Goal: Task Accomplishment & Management: Manage account settings

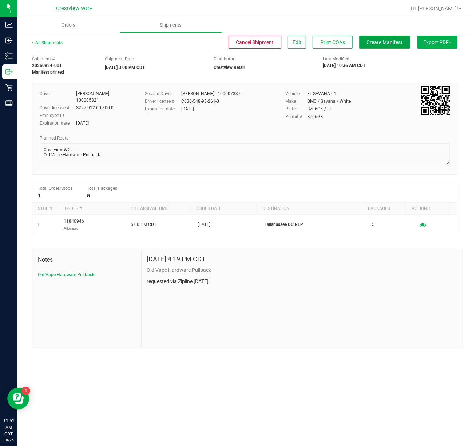
click at [380, 46] on button "Create Manifest" at bounding box center [384, 42] width 51 height 13
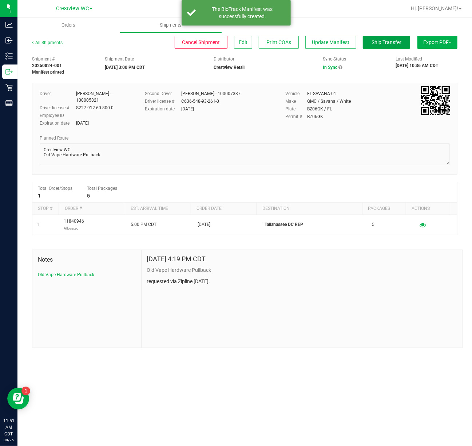
click at [380, 46] on button "Ship Transfer" at bounding box center [386, 42] width 47 height 13
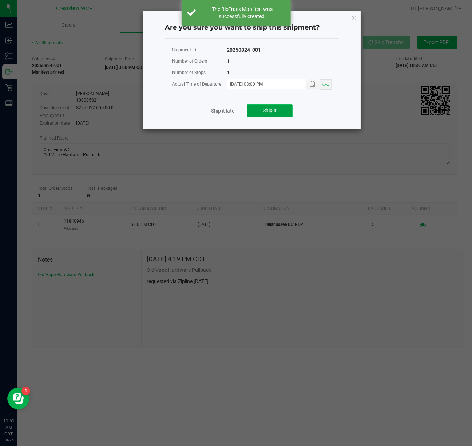
click at [287, 110] on button "Ship it" at bounding box center [270, 110] width 46 height 13
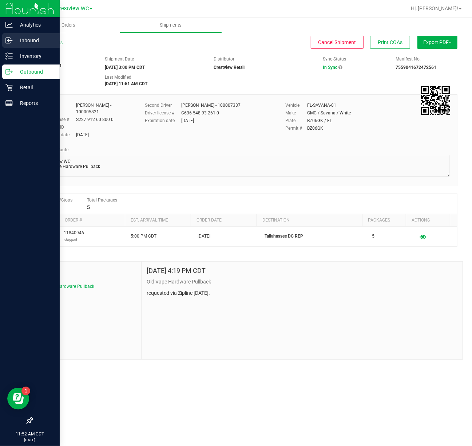
click at [31, 43] on p "Inbound" at bounding box center [35, 40] width 44 height 9
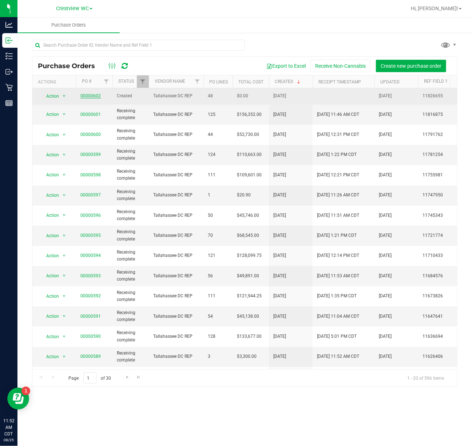
click at [88, 97] on link "00000602" at bounding box center [90, 95] width 20 height 5
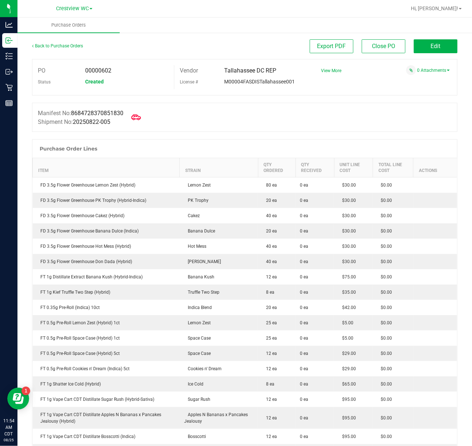
click at [141, 118] on icon at bounding box center [135, 116] width 9 height 5
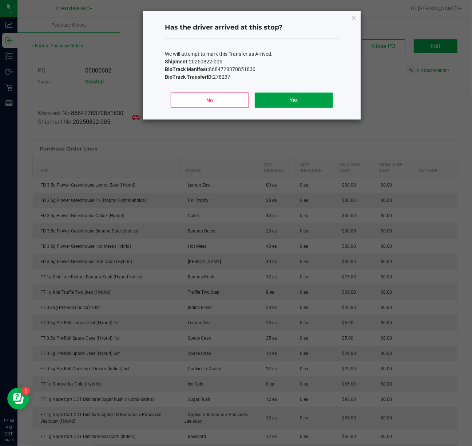
click at [312, 101] on button "Yes" at bounding box center [294, 99] width 78 height 15
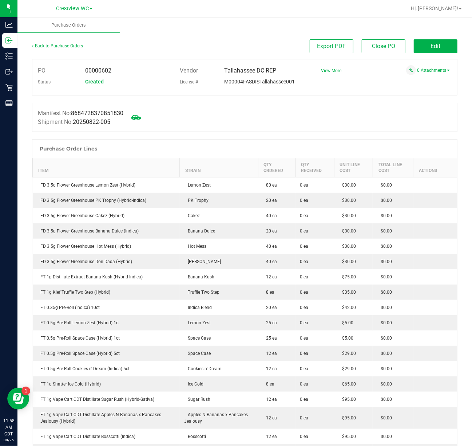
click at [140, 121] on icon at bounding box center [135, 116] width 9 height 9
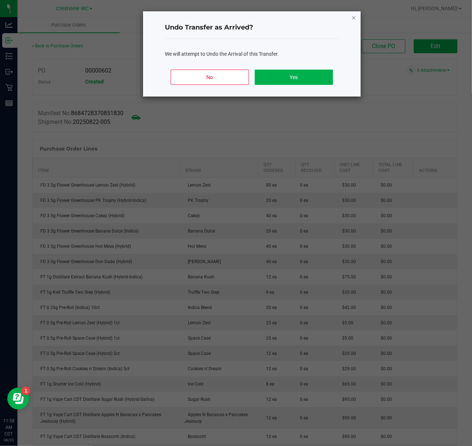
click at [354, 15] on icon "Close" at bounding box center [353, 17] width 5 height 9
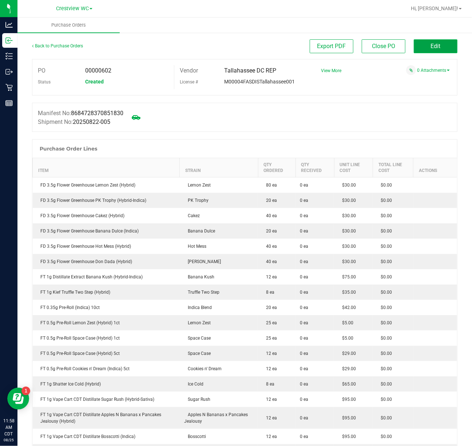
click at [446, 46] on button "Edit" at bounding box center [436, 46] width 44 height 14
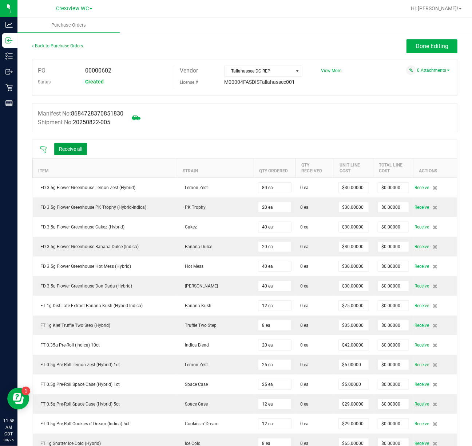
click at [78, 149] on button "Receive all" at bounding box center [70, 149] width 33 height 12
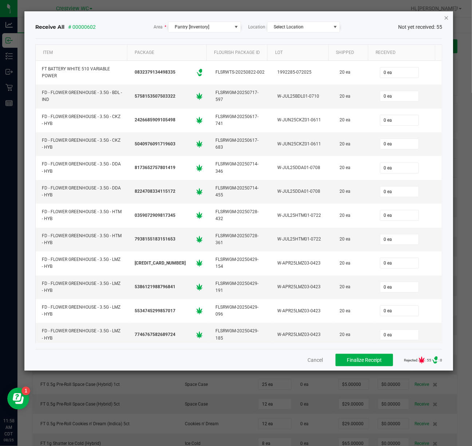
click at [446, 17] on icon "Close" at bounding box center [446, 17] width 5 height 9
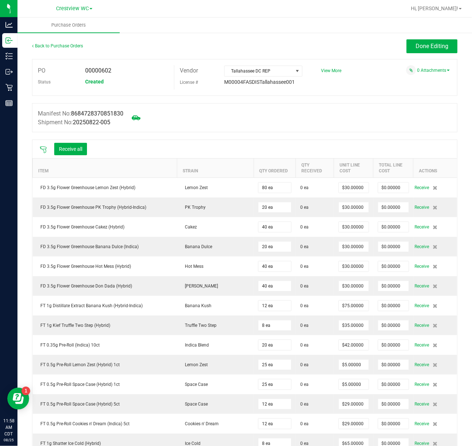
click at [44, 151] on icon at bounding box center [43, 149] width 7 height 7
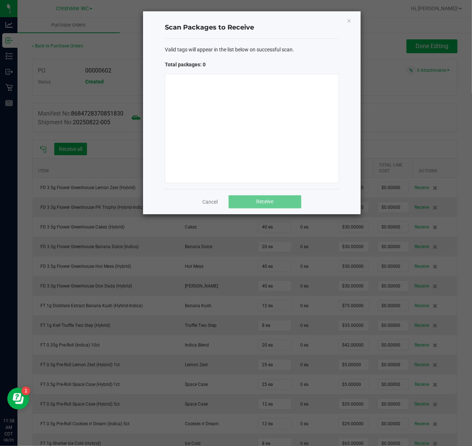
click at [282, 146] on div at bounding box center [252, 128] width 174 height 109
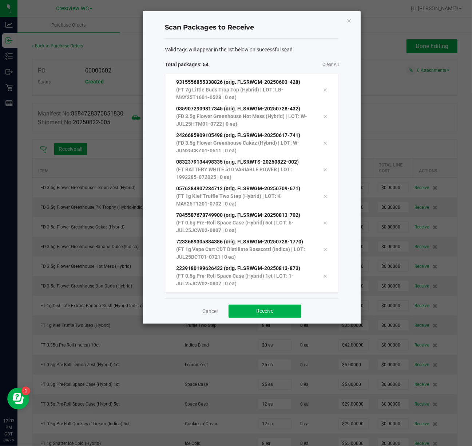
scroll to position [1244, 0]
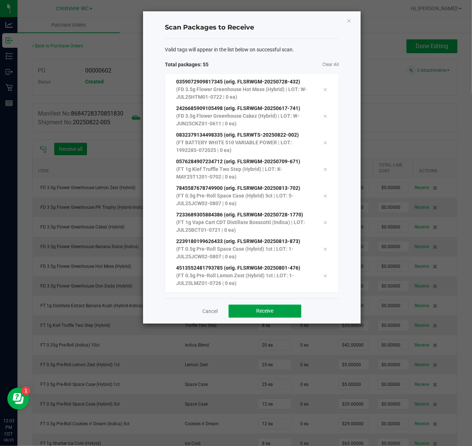
click at [254, 306] on button "Receive" at bounding box center [265, 310] width 73 height 13
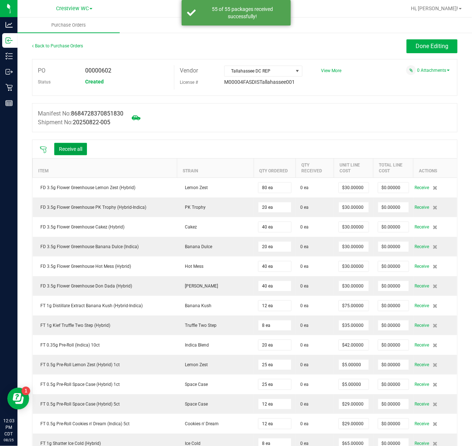
click at [71, 151] on button "Receive all" at bounding box center [70, 149] width 33 height 12
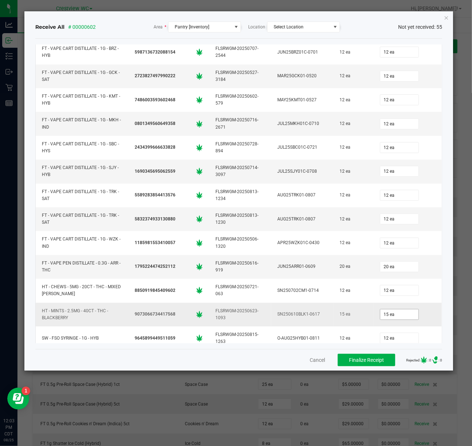
scroll to position [1035, 0]
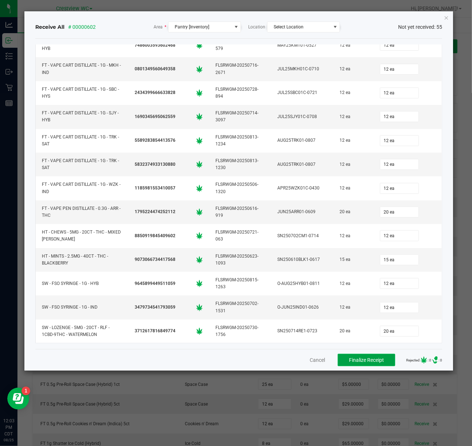
click at [349, 360] on span "Finalize Receipt" at bounding box center [366, 360] width 35 height 6
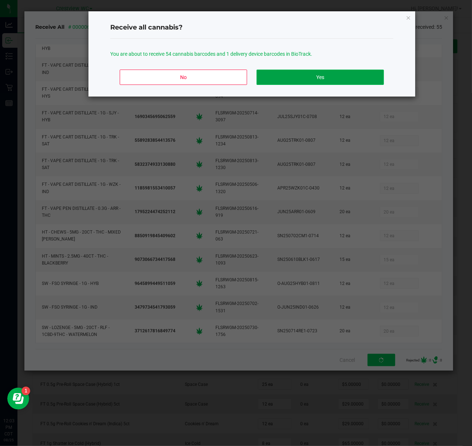
click at [350, 79] on button "Yes" at bounding box center [320, 77] width 127 height 15
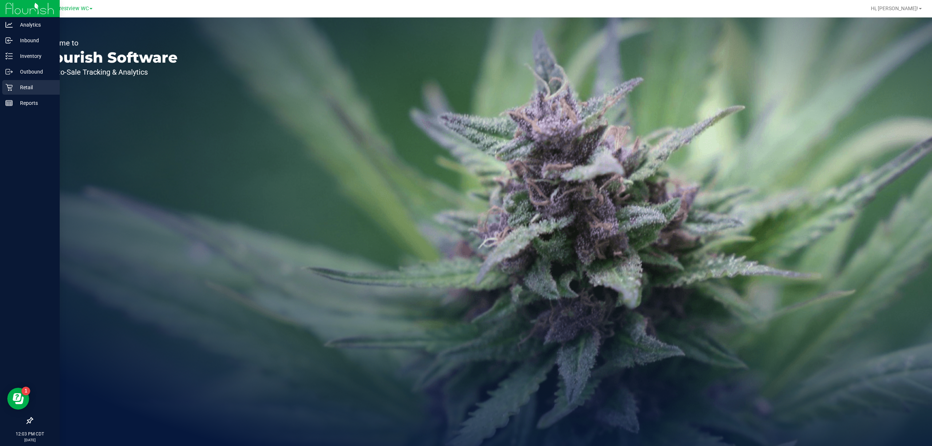
click at [17, 83] on p "Retail" at bounding box center [35, 87] width 44 height 9
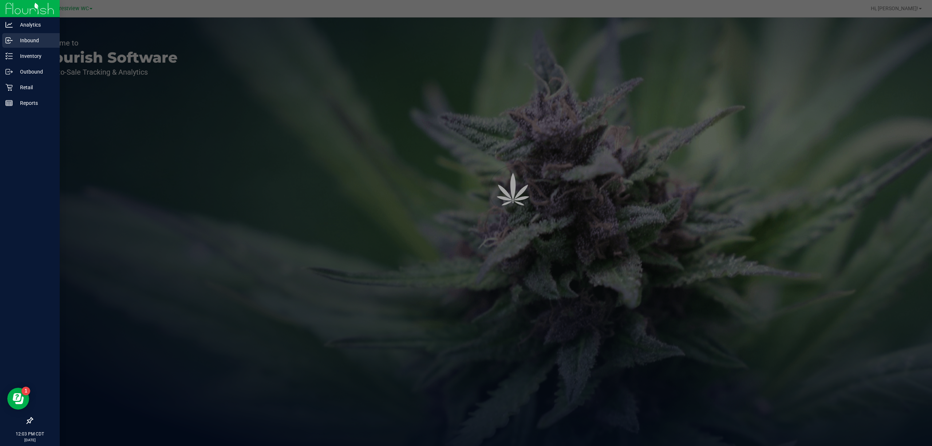
click at [34, 33] on div "Inbound" at bounding box center [31, 40] width 58 height 15
click at [38, 52] on p "Inventory" at bounding box center [35, 56] width 44 height 9
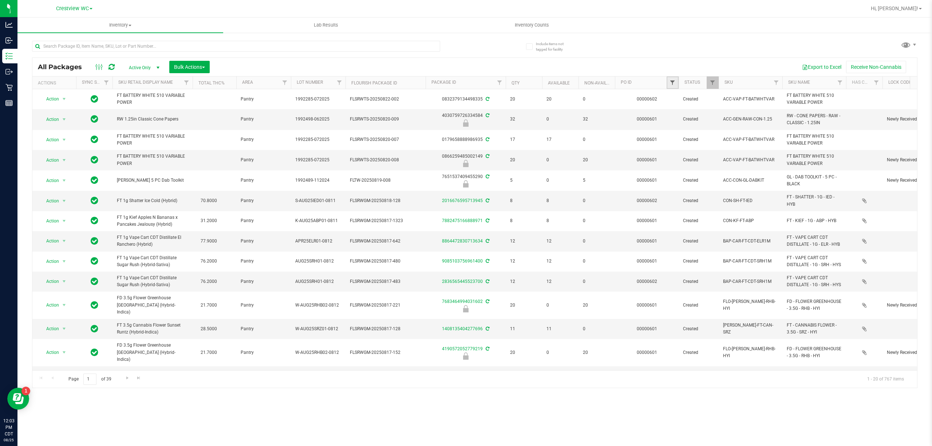
click at [472, 82] on span "Filter" at bounding box center [672, 83] width 6 height 6
click at [472, 110] on button "Filter" at bounding box center [688, 118] width 35 height 16
type input "6302"
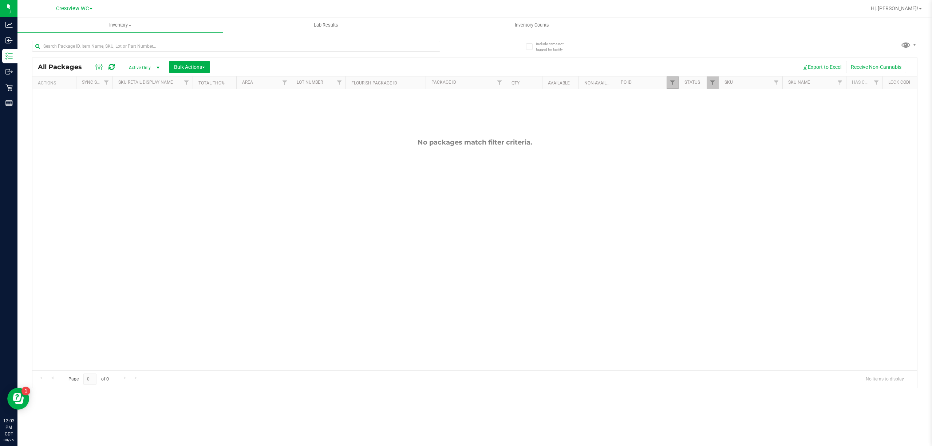
click at [472, 87] on link "Filter" at bounding box center [673, 82] width 12 height 12
drag, startPoint x: 702, startPoint y: 99, endPoint x: 643, endPoint y: 105, distance: 59.6
click at [472, 105] on body "Analytics Inbound Inventory Outbound Retail Reports 12:03 PM CDT 08/25/2025 08/…" at bounding box center [466, 223] width 932 height 446
type input "602"
click at [472, 110] on button "Filter" at bounding box center [688, 118] width 35 height 16
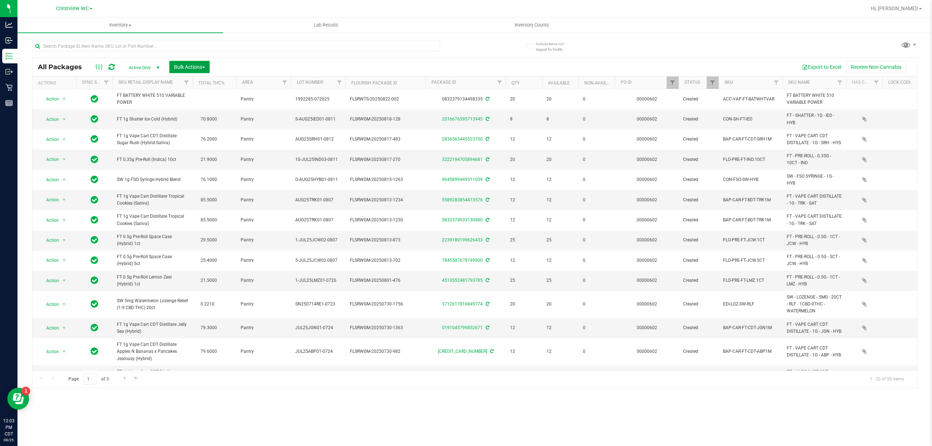
click at [179, 70] on span "Bulk Actions" at bounding box center [189, 67] width 31 height 6
click at [187, 137] on span "Lock/Unlock packages" at bounding box center [199, 137] width 50 height 6
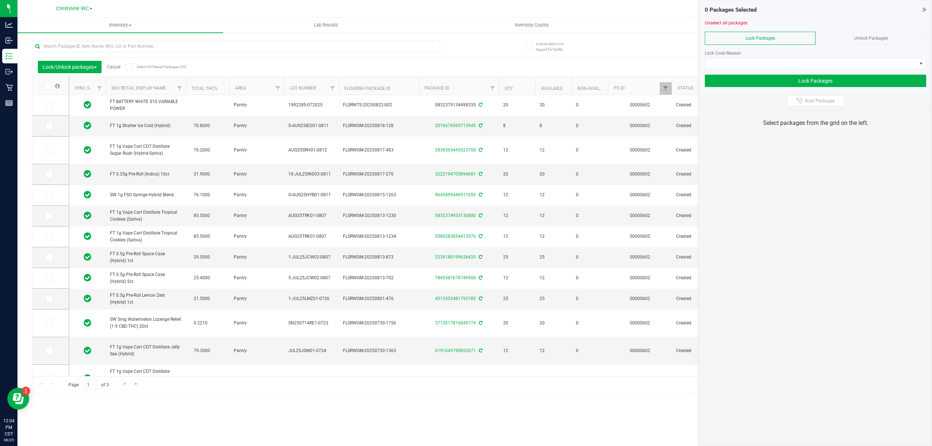
click at [132, 67] on icon at bounding box center [129, 67] width 5 height 0
click at [0, 0] on input "Select All Filtered Packages (55)" at bounding box center [0, 0] width 0 height 0
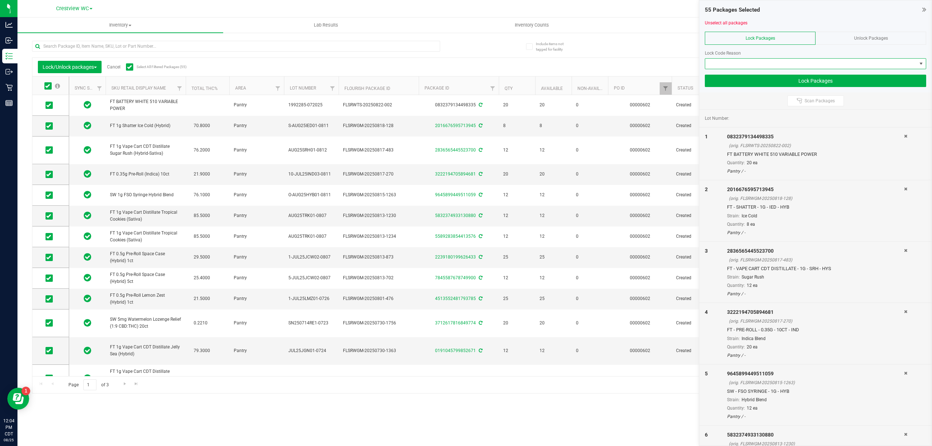
click at [472, 67] on span at bounding box center [811, 64] width 212 height 10
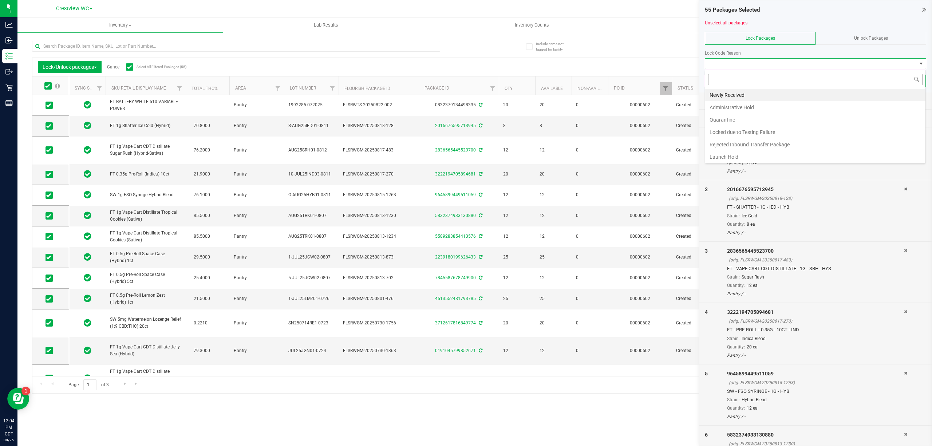
scroll to position [11, 221]
click at [472, 157] on li "Launch Hold" at bounding box center [815, 157] width 220 height 12
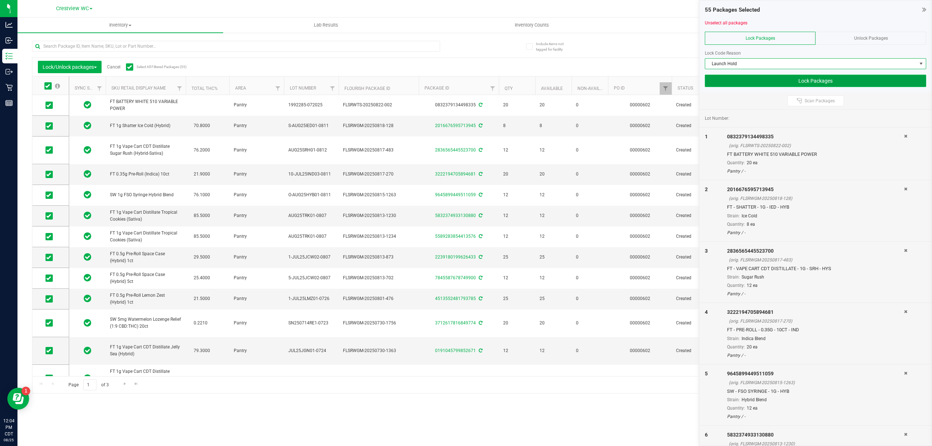
click at [472, 80] on button "Lock Packages" at bounding box center [815, 81] width 221 height 12
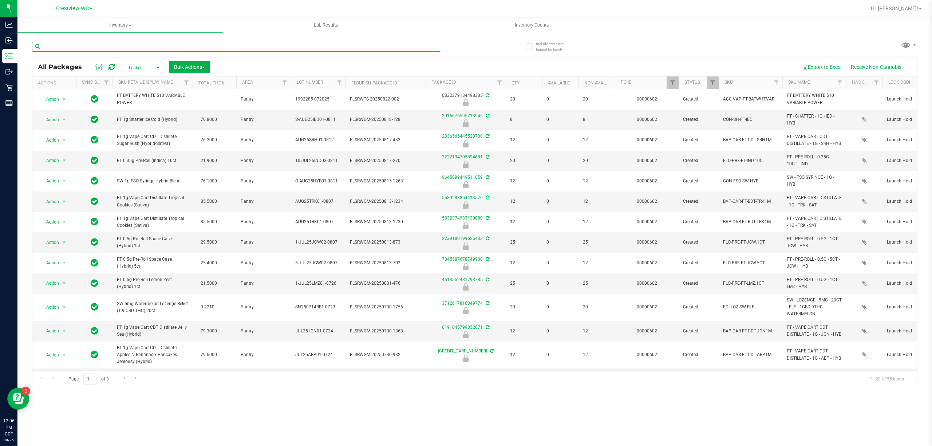
click at [158, 51] on input "text" at bounding box center [236, 46] width 408 height 11
click at [159, 48] on input "text" at bounding box center [236, 46] width 408 height 11
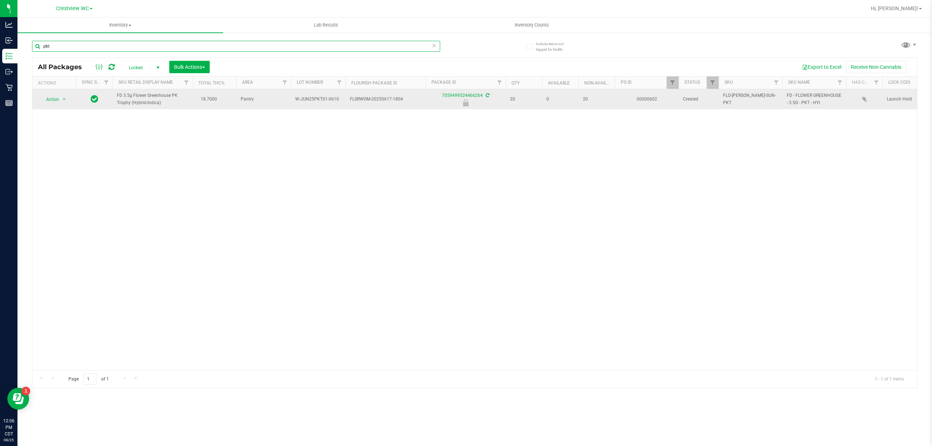
type input "pkt"
drag, startPoint x: 160, startPoint y: 104, endPoint x: 112, endPoint y: 94, distance: 49.1
click at [112, 94] on tr "Action Action Edit attributes Global inventory Locate package Package audit log…" at bounding box center [771, 99] width 1478 height 20
copy tr "FD 3.5g Flower Greenhouse PK Trophy (Hybrid-Indica)"
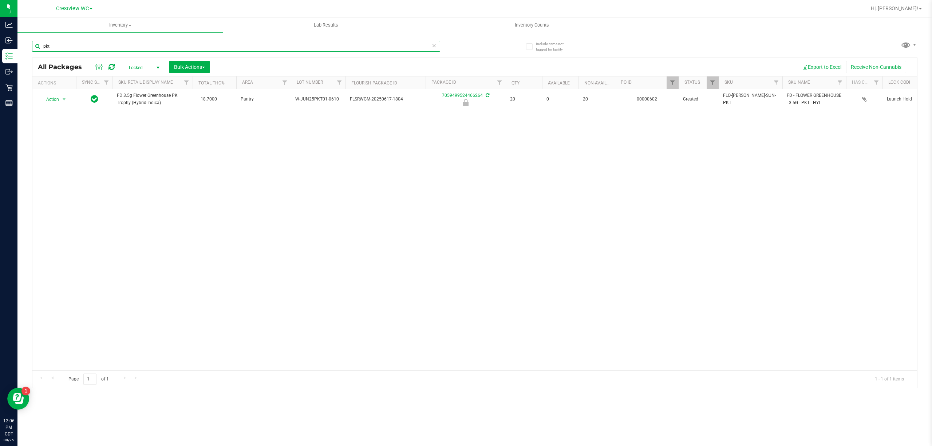
drag, startPoint x: 120, startPoint y: 48, endPoint x: 47, endPoint y: 60, distance: 73.9
click at [18, 59] on div "Include items not tagged for facility pkt All Packages Locked Active Only Lab S…" at bounding box center [474, 143] width 914 height 222
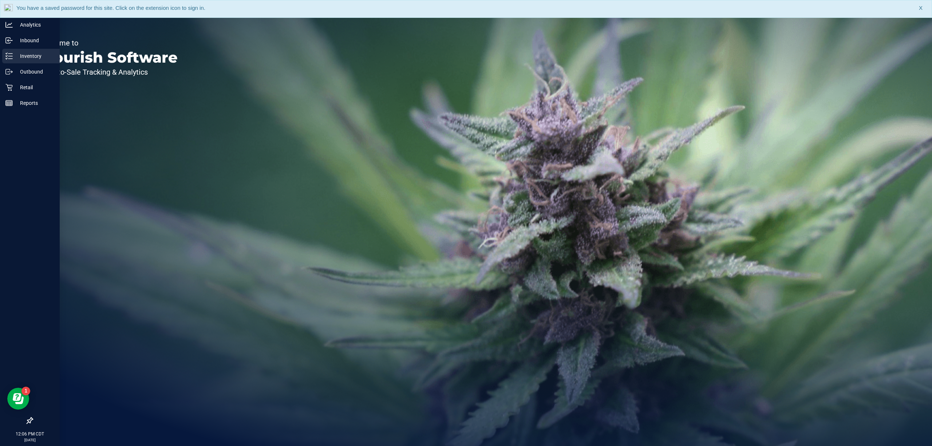
click at [5, 57] on div "Inventory" at bounding box center [31, 56] width 58 height 15
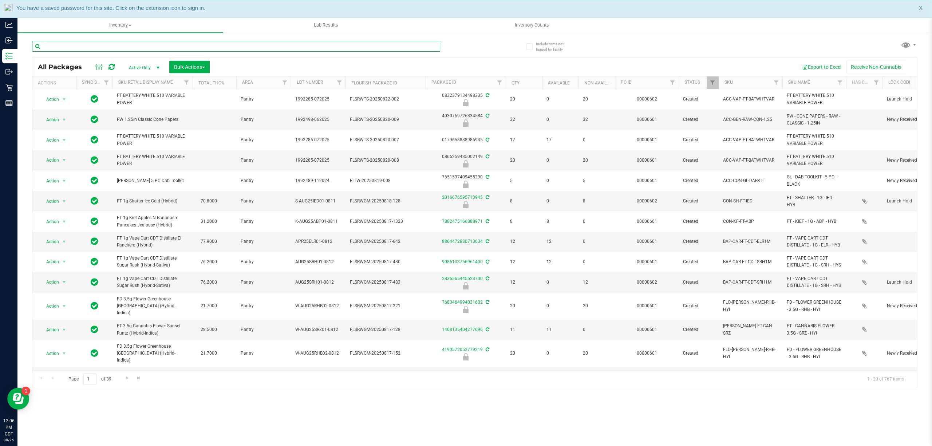
drag, startPoint x: 216, startPoint y: 50, endPoint x: 215, endPoint y: 47, distance: 3.8
click at [215, 47] on input "text" at bounding box center [236, 46] width 408 height 11
paste input "FD 3.5g Flower Greenhouse PK Trophy (Hybrid-Indica)"
type input "FD 3.5g Flower Greenhouse PK Trophy (Hybrid-Indica)"
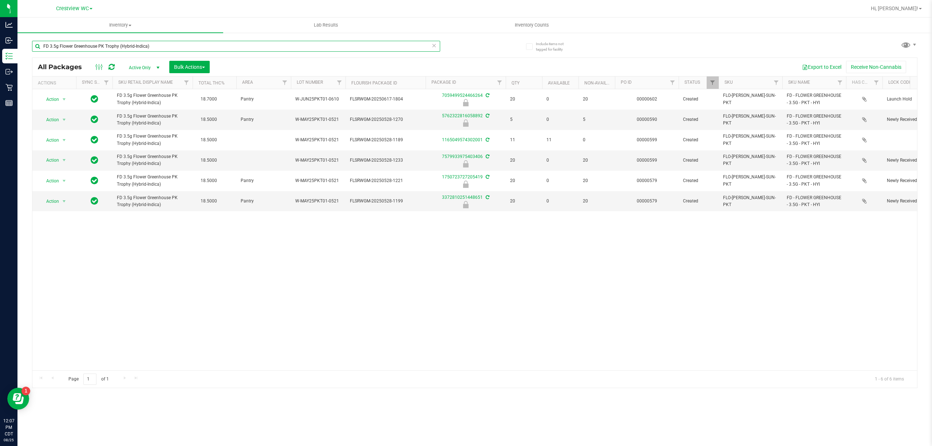
drag, startPoint x: 204, startPoint y: 44, endPoint x: 931, endPoint y: 192, distance: 742.0
click at [31, 47] on div "Analytics Inbound Inventory Outbound Retail Reports 12:07 PM CDT 08/25/2025 08/…" at bounding box center [466, 223] width 932 height 446
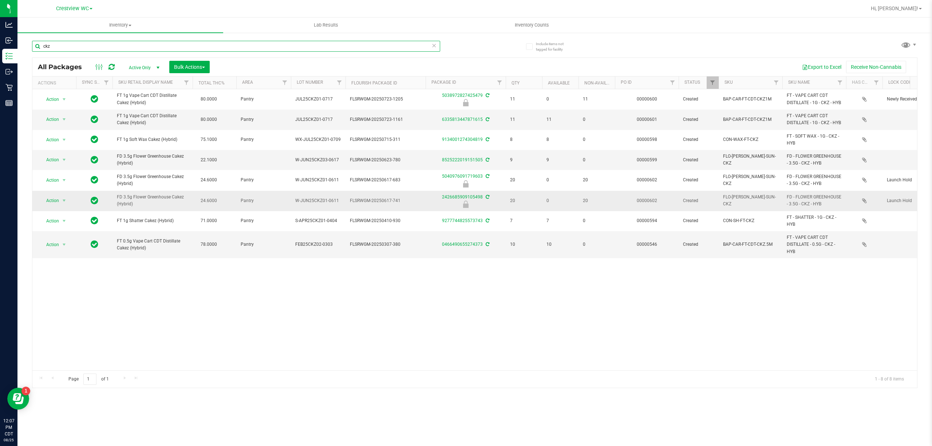
type input "ckz"
drag, startPoint x: 147, startPoint y: 220, endPoint x: 100, endPoint y: 210, distance: 48.0
click at [100, 210] on tr "Action Action Edit attributes Global inventory Locate package Package audit log…" at bounding box center [771, 201] width 1478 height 20
copy tr "FD 3.5g Flower Greenhouse Cakez (Hybrid)"
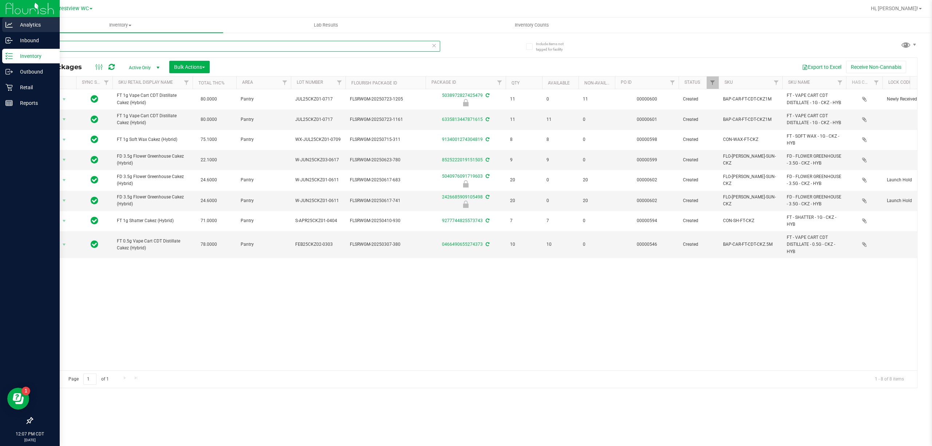
drag, startPoint x: 106, startPoint y: 43, endPoint x: 0, endPoint y: 18, distance: 108.4
click at [0, 18] on div "Analytics Inbound Inventory Outbound Retail Reports 12:07 PM CDT 08/25/2025 08/…" at bounding box center [466, 223] width 932 height 446
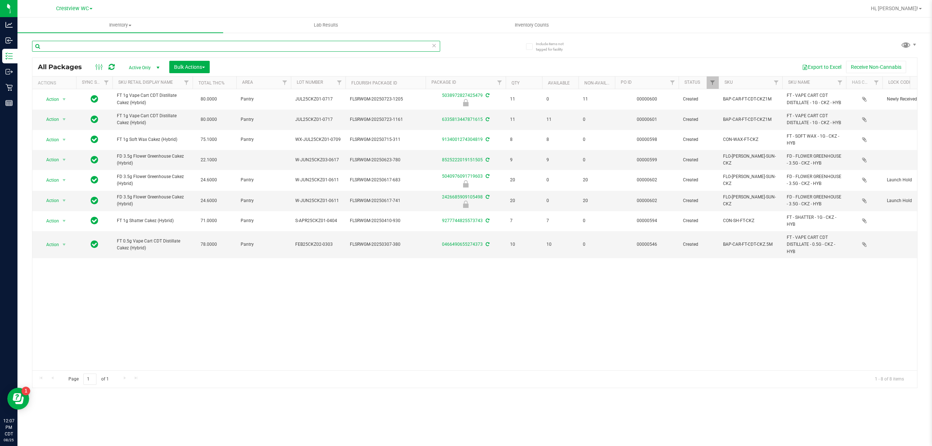
drag, startPoint x: 284, startPoint y: 38, endPoint x: 265, endPoint y: 44, distance: 20.3
click at [265, 44] on input "text" at bounding box center [236, 46] width 408 height 11
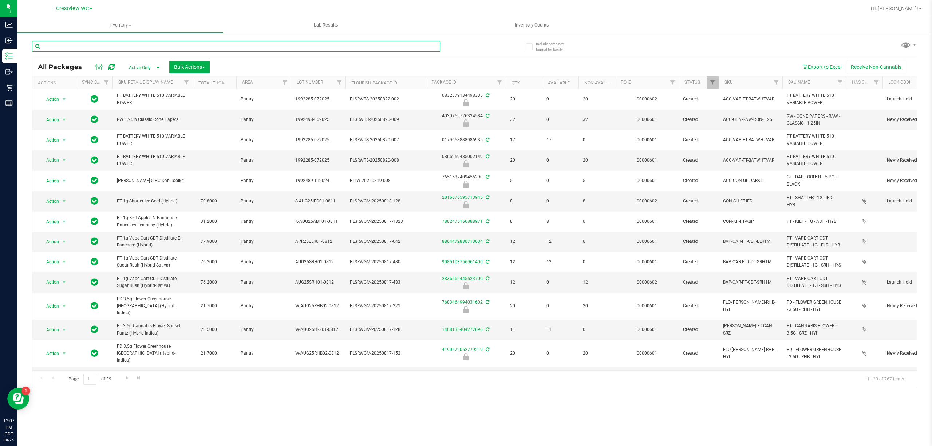
drag, startPoint x: 265, startPoint y: 44, endPoint x: 112, endPoint y: 43, distance: 152.5
click at [112, 43] on input "text" at bounding box center [236, 46] width 408 height 11
paste input "FD 3.5g Flower Greenhouse Cakez (Hybrid)"
type input "FD 3.5g Flower Greenhouse Cakez (Hybrid)"
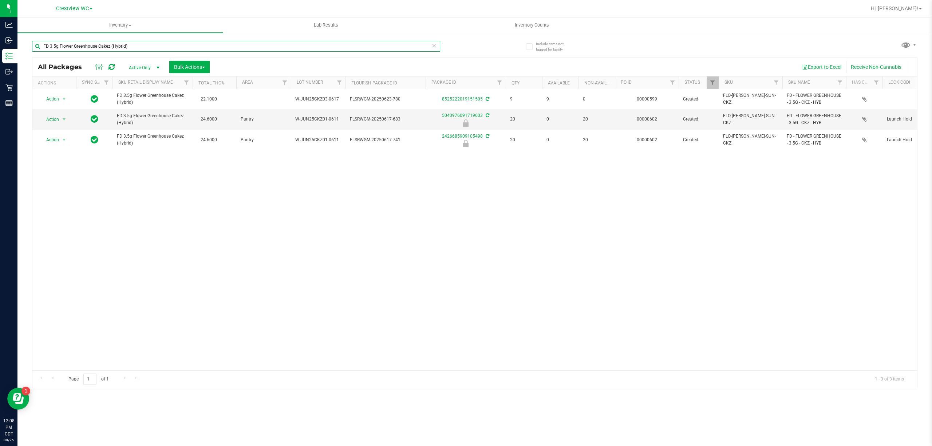
drag, startPoint x: 163, startPoint y: 47, endPoint x: 165, endPoint y: 51, distance: 5.1
click at [2, 51] on div "Analytics Inbound Inventory Outbound Retail Reports 12:08 PM CDT 08/25/2025 08/…" at bounding box center [466, 223] width 932 height 446
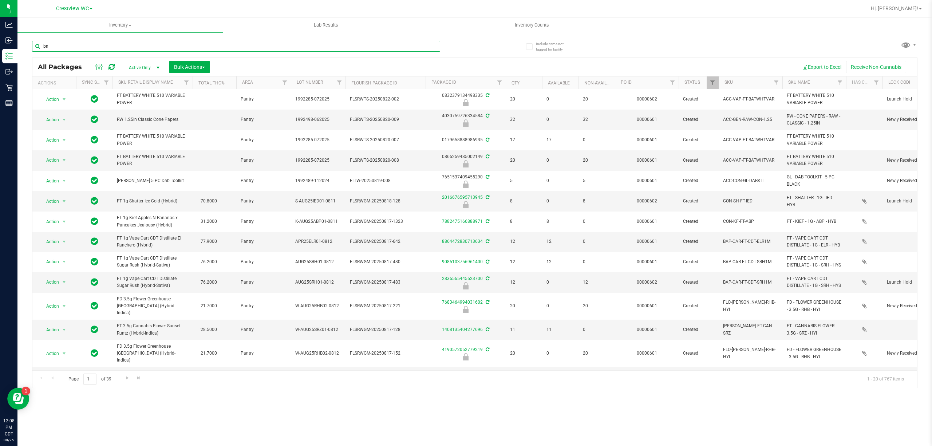
type input "bnk"
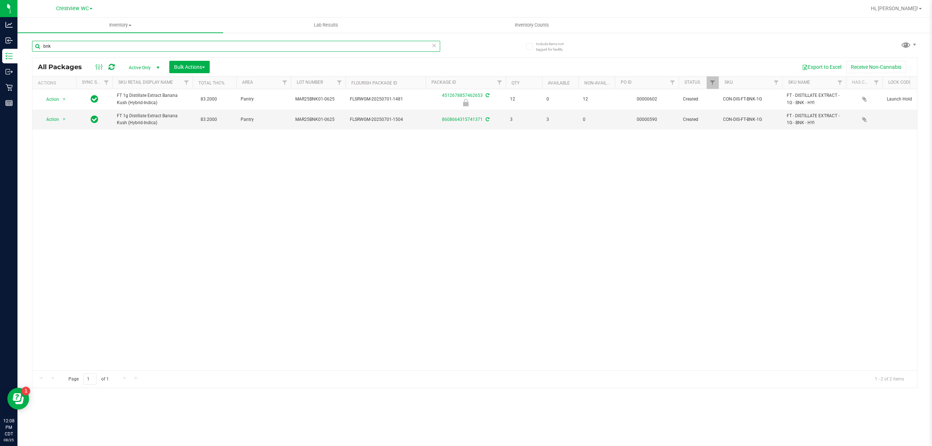
drag, startPoint x: 82, startPoint y: 43, endPoint x: 89, endPoint y: 44, distance: 7.3
click at [4, 43] on div "Analytics Inbound Inventory Outbound Retail Reports 12:08 PM CDT 08/25/2025 08/…" at bounding box center [466, 223] width 932 height 446
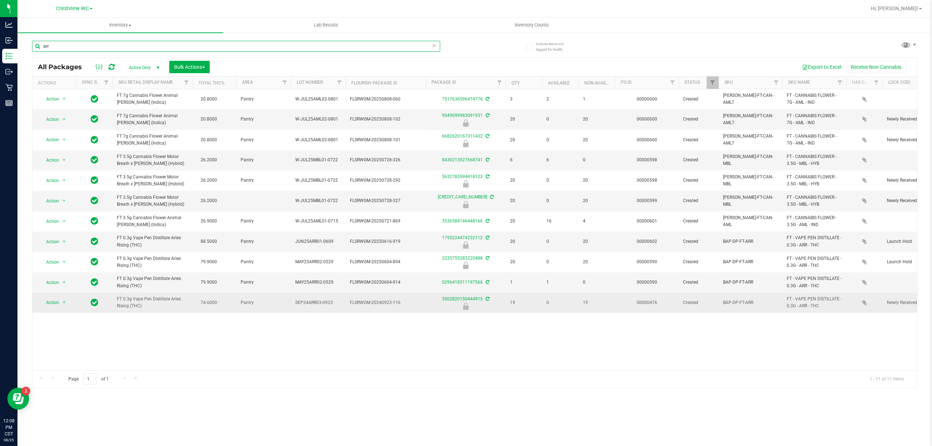
type input "arr"
drag, startPoint x: 149, startPoint y: 309, endPoint x: 114, endPoint y: 301, distance: 35.8
click at [114, 301] on td "FT 0.3g Vape Pen Distillate Aries Rising (THC)" at bounding box center [152, 303] width 80 height 20
copy span "FT 0.3g Vape Pen Distillate Aries Rising (THC)"
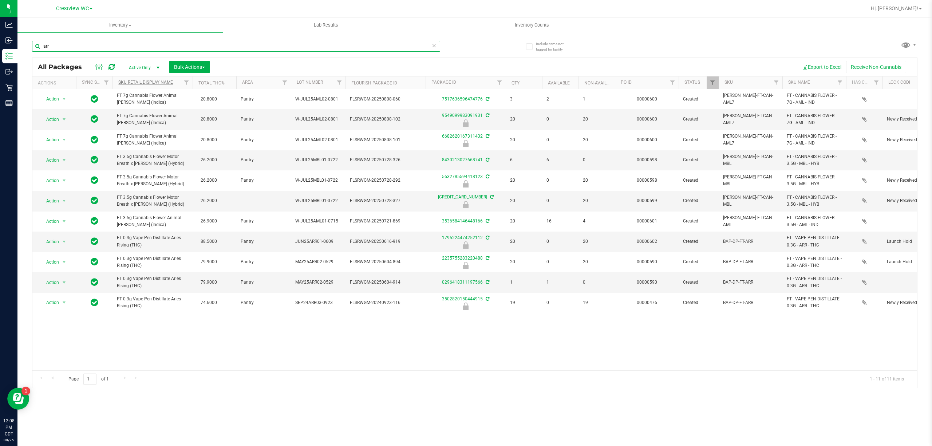
drag, startPoint x: 102, startPoint y: 48, endPoint x: 147, endPoint y: 83, distance: 57.4
click at [1, 80] on div "Analytics Inbound Inventory Outbound Retail Reports 12:08 PM CDT 08/25/2025 08/…" at bounding box center [466, 223] width 932 height 446
click at [245, 49] on input "text" at bounding box center [236, 46] width 408 height 11
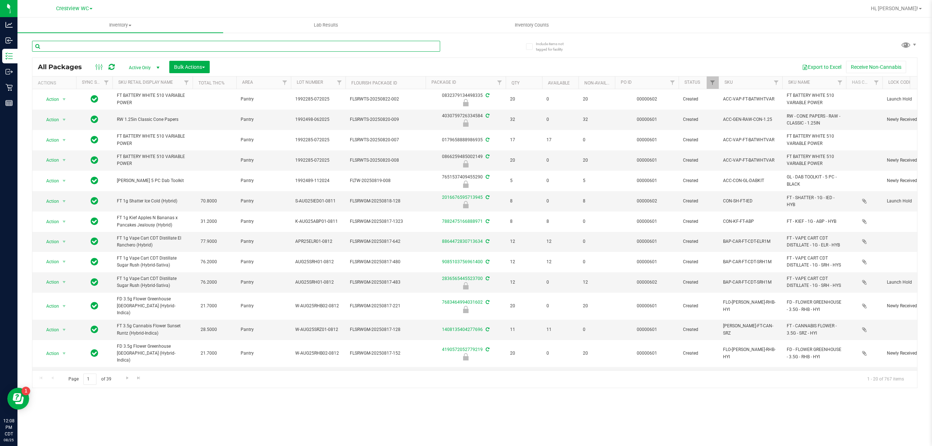
drag, startPoint x: 246, startPoint y: 48, endPoint x: 118, endPoint y: 48, distance: 128.1
click at [119, 48] on input "text" at bounding box center [236, 46] width 408 height 11
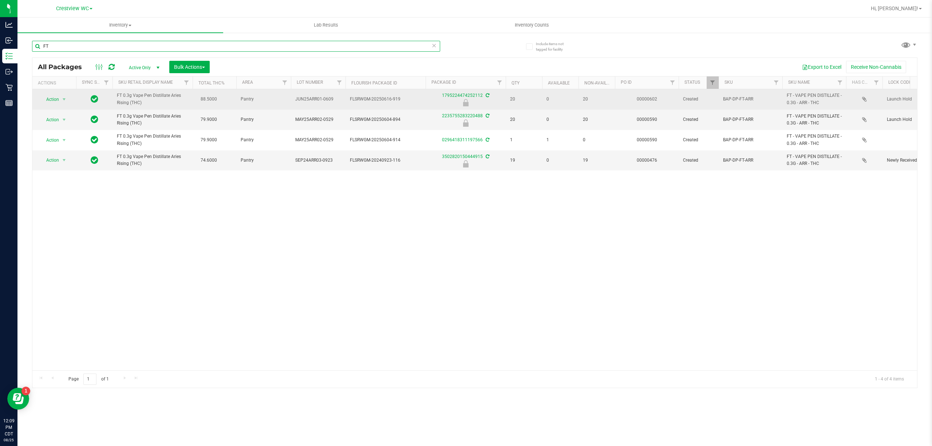
type input "F"
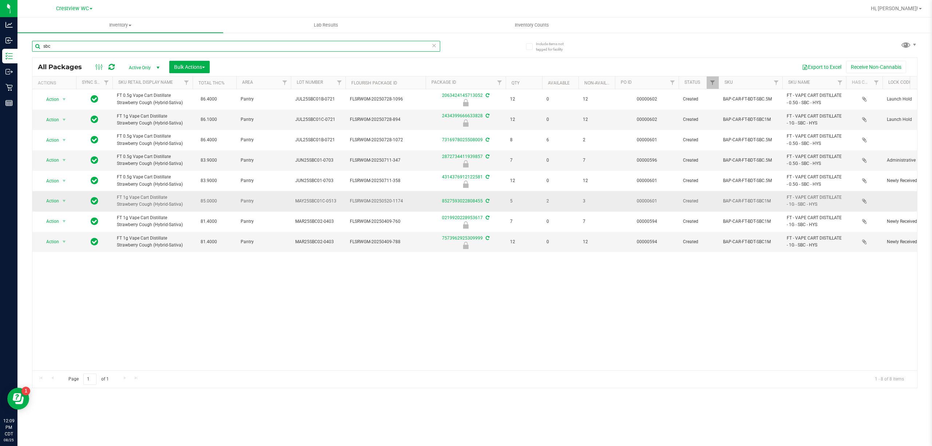
type input "sbc"
drag, startPoint x: 178, startPoint y: 209, endPoint x: 115, endPoint y: 201, distance: 63.1
click at [115, 201] on td "FT 1g Vape Cart Distillate Strawberry Cough (Hybrid-Sativa)" at bounding box center [152, 201] width 80 height 20
copy span "FT 1g Vape Cart Distillate Strawberry Cough (Hybrid-Sativa)"
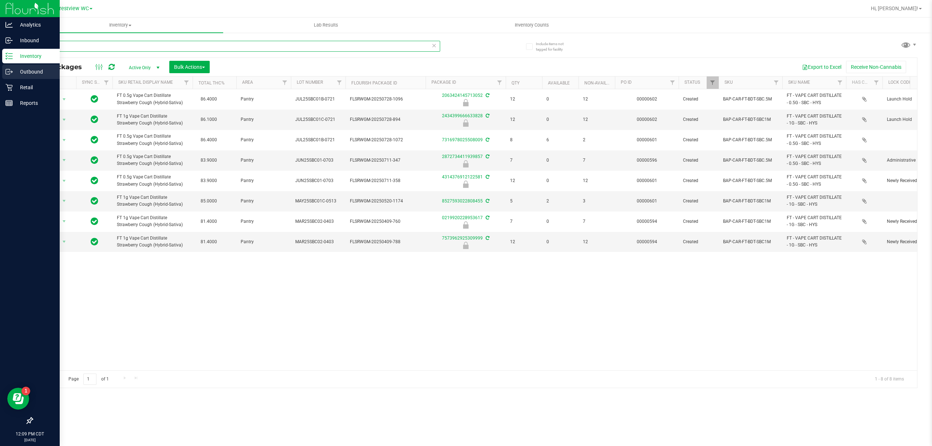
drag, startPoint x: 63, startPoint y: 48, endPoint x: 0, endPoint y: 71, distance: 67.1
click at [0, 71] on div "Analytics Inbound Inventory Outbound Retail Reports 12:09 PM CDT 08/25/2025 08/…" at bounding box center [466, 223] width 932 height 446
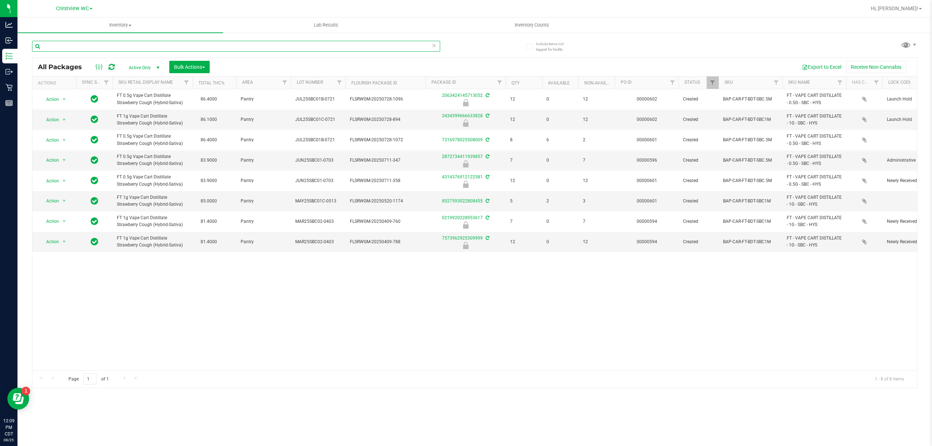
paste input "FT 1g Vape Cart Distillate Strawberry Cough (Hybrid-Sativa)"
type input "FT 1g Vape Cart Distillate Strawberry Cough (Hybrid-Sativa)"
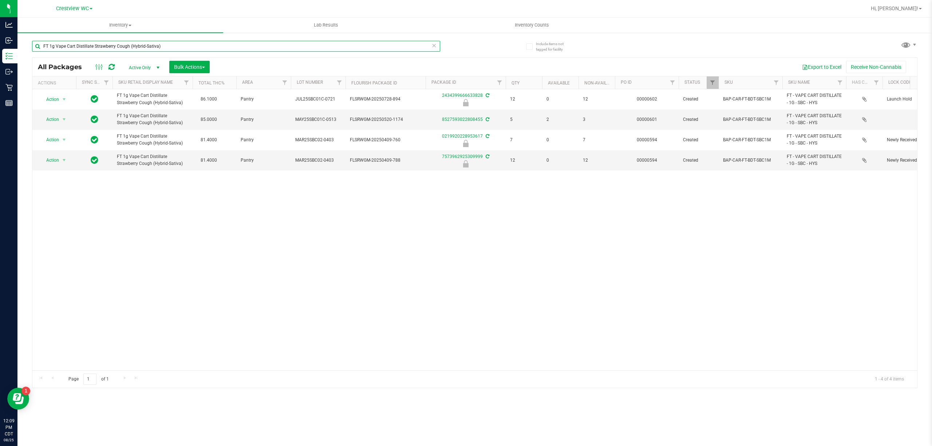
drag, startPoint x: 250, startPoint y: 51, endPoint x: 69, endPoint y: 50, distance: 181.7
click at [12, 51] on div "Analytics Inbound Inventory Outbound Retail Reports 12:09 PM CDT 08/25/2025 08/…" at bounding box center [466, 223] width 932 height 446
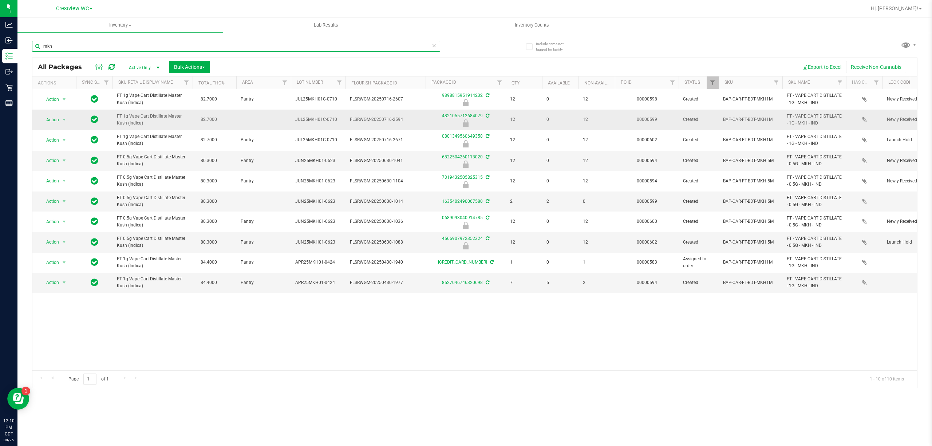
type input "mkh"
drag, startPoint x: 149, startPoint y: 129, endPoint x: 118, endPoint y: 120, distance: 32.1
click at [118, 120] on td "FT 1g Vape Cart Distillate Master Kush (Indica)" at bounding box center [152, 120] width 80 height 20
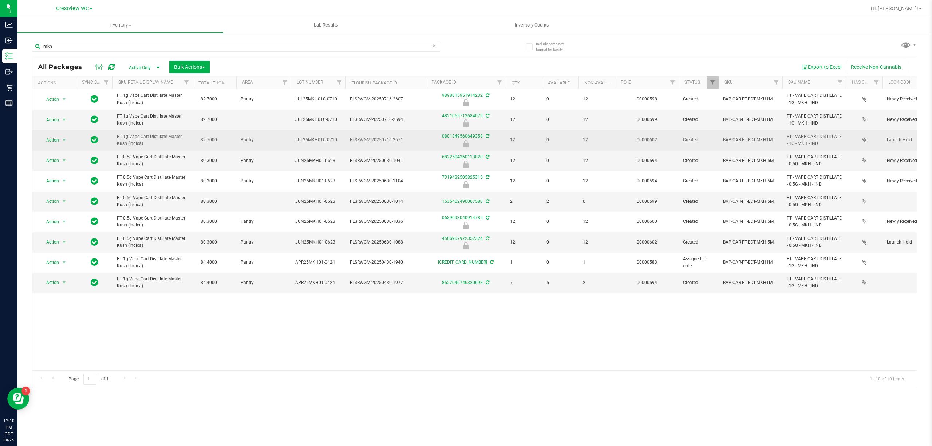
click at [199, 132] on td "82.7000" at bounding box center [215, 140] width 44 height 20
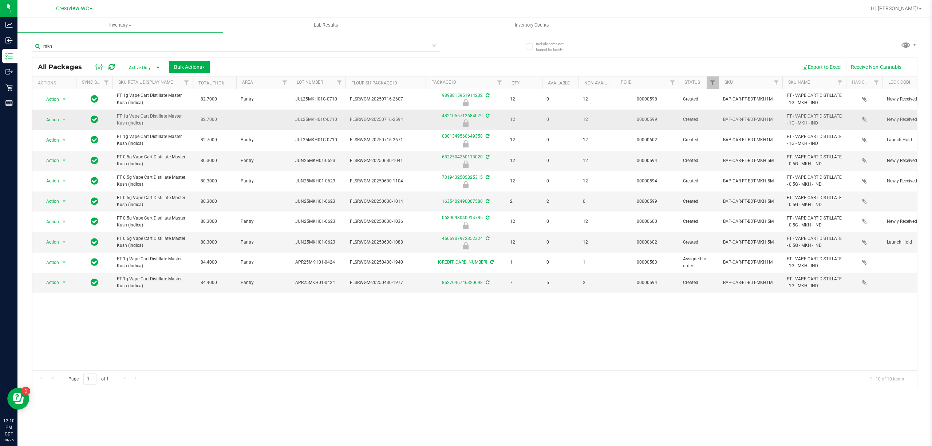
drag, startPoint x: 170, startPoint y: 126, endPoint x: 122, endPoint y: 115, distance: 49.9
click at [114, 116] on td "FT 1g Vape Cart Distillate Master Kush (Indica)" at bounding box center [152, 120] width 80 height 20
copy span "FT 1g Vape Cart Distillate Master Kush (Indica)"
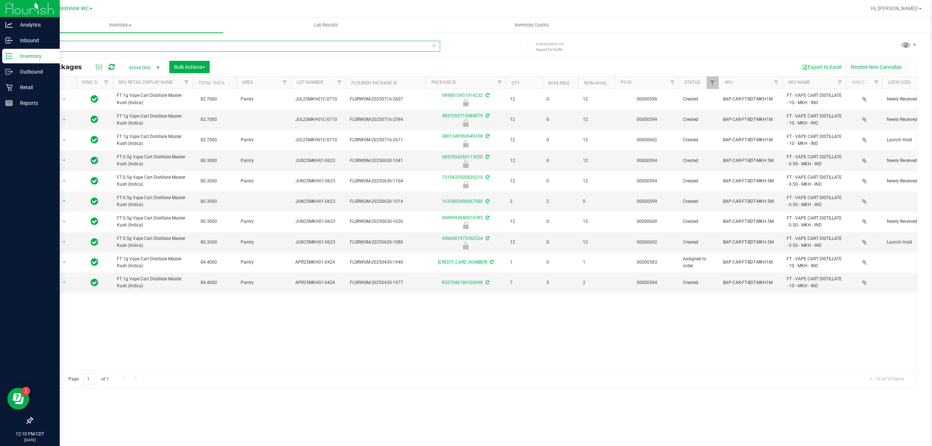
drag, startPoint x: 119, startPoint y: 50, endPoint x: 0, endPoint y: 50, distance: 119.4
click at [0, 50] on div "Analytics Inbound Inventory Outbound Retail Reports 12:10 PM CDT 08/25/2025 08/…" at bounding box center [466, 223] width 932 height 446
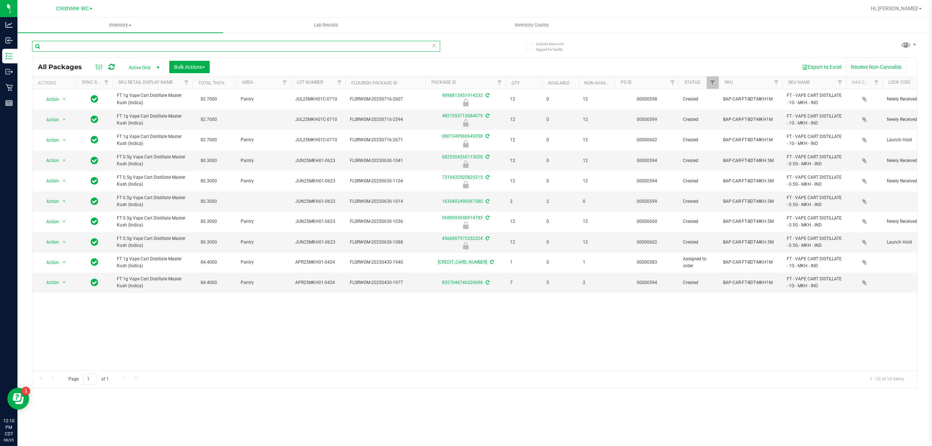
paste input "FT 1g Vape Cart Distillate Master Kush (Indica)"
type input "FT 1g Vape Cart Distillate Master Kush (Indica)"
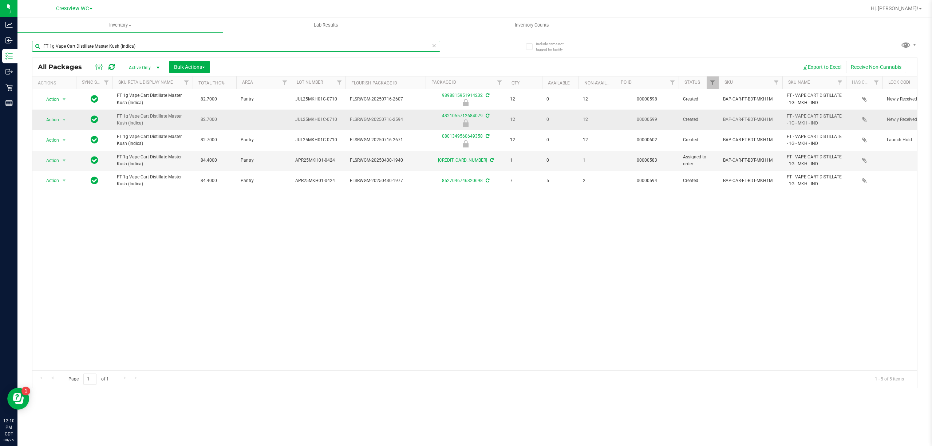
drag, startPoint x: 153, startPoint y: 50, endPoint x: 691, endPoint y: 123, distance: 542.3
click at [26, 54] on div "Analytics Inbound Inventory Outbound Retail Reports 12:10 PM CDT 08/25/2025 08/…" at bounding box center [466, 223] width 932 height 446
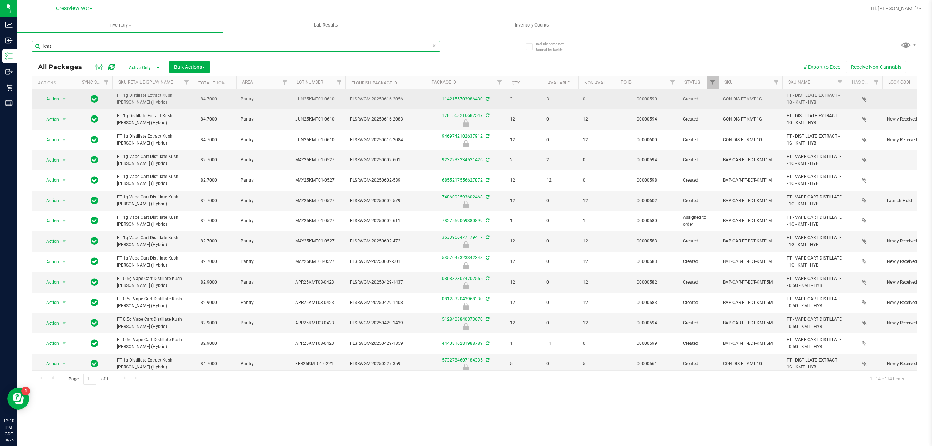
type input "kmt"
drag, startPoint x: 164, startPoint y: 102, endPoint x: 136, endPoint y: 105, distance: 28.2
click at [114, 92] on td "FT 1g Distillate Extract Kush Mintz (Hybrid)" at bounding box center [152, 99] width 80 height 20
copy span "FT 1g Distillate Extract Kush Mintz (Hybrid)"
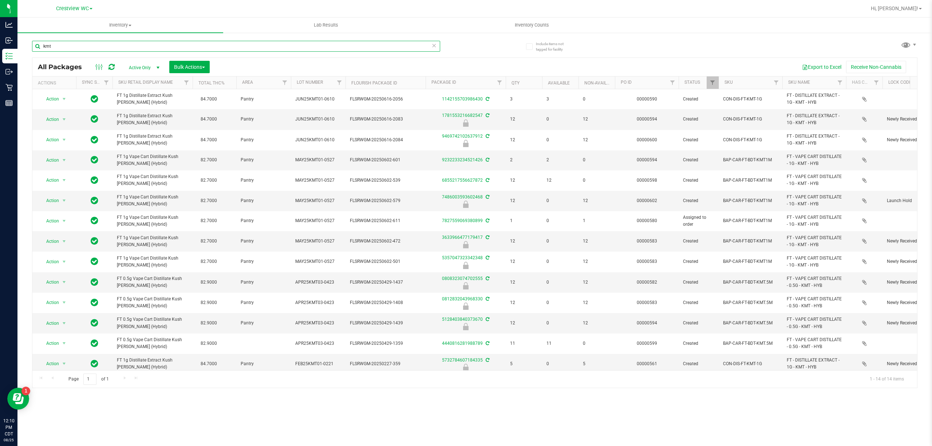
drag, startPoint x: 136, startPoint y: 45, endPoint x: 57, endPoint y: 52, distance: 79.7
click at [40, 50] on input "kmt" at bounding box center [236, 46] width 408 height 11
type input "FT 1g Distillate Extract Kush Mintz (Hybrid)"
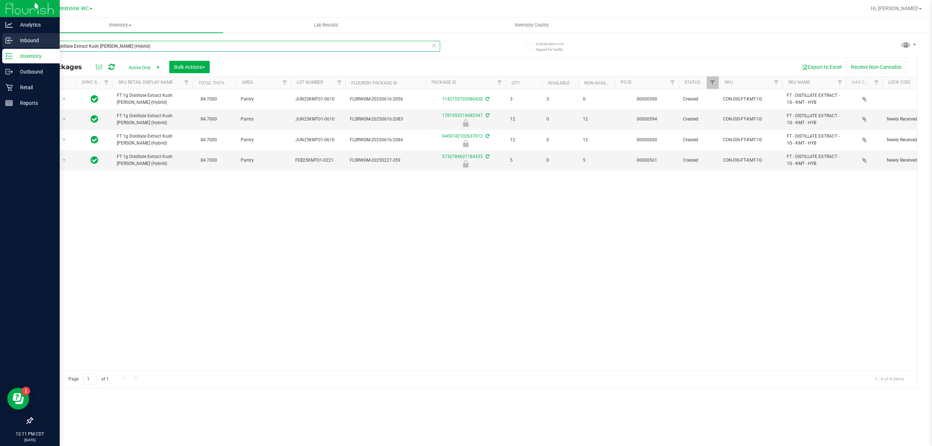
drag, startPoint x: 255, startPoint y: 44, endPoint x: 0, endPoint y: 47, distance: 255.2
click at [0, 47] on div "Analytics Inbound Inventory Outbound Retail Reports 12:11 PM CDT 08/25/2025 08/…" at bounding box center [466, 223] width 932 height 446
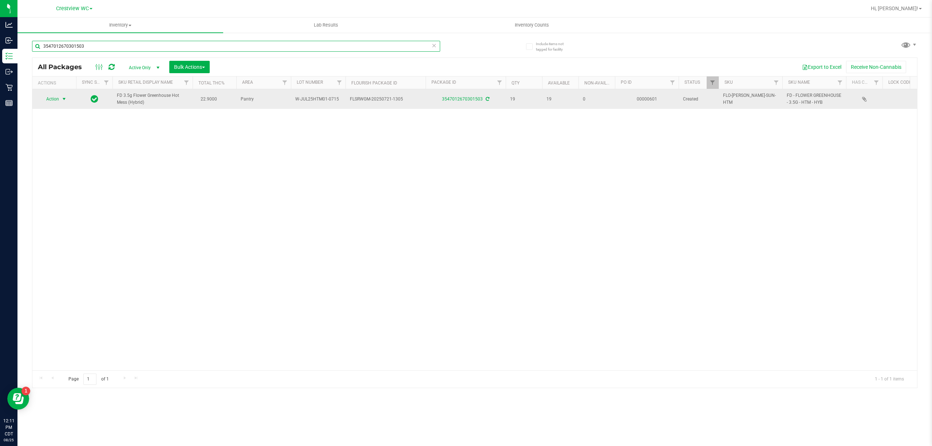
type input "3547012670301503"
click at [62, 98] on span "select" at bounding box center [64, 99] width 6 height 6
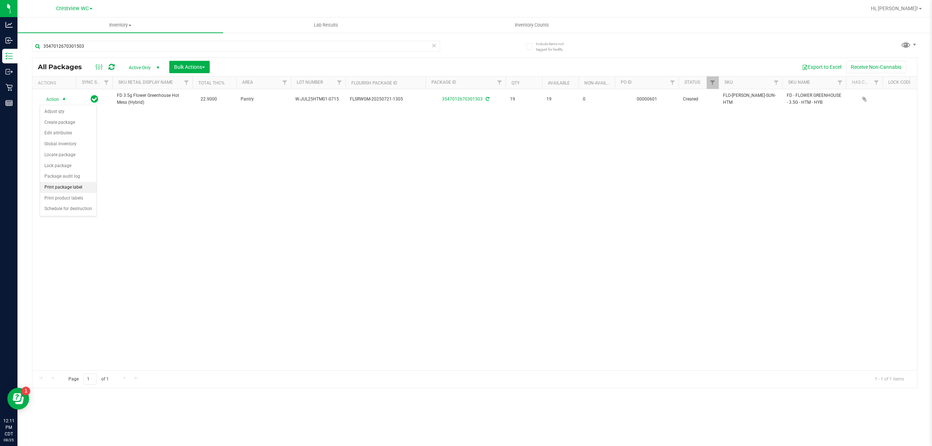
click at [75, 189] on li "Print package label" at bounding box center [68, 187] width 56 height 11
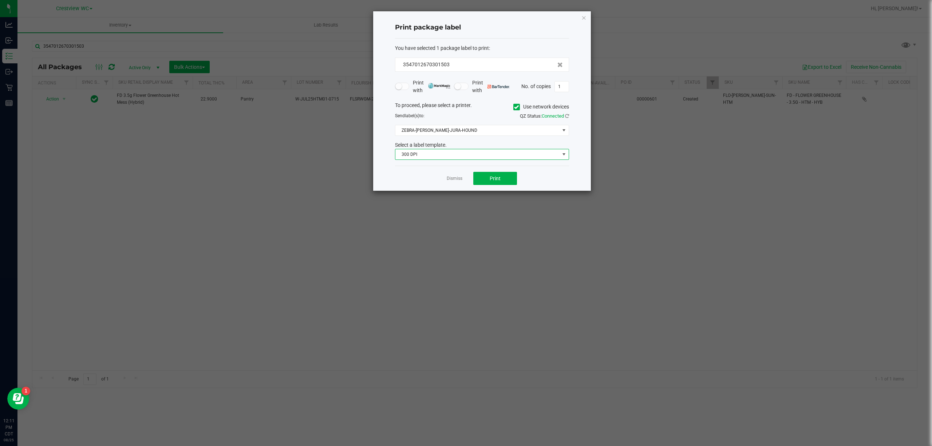
click at [505, 156] on span "300 DPI" at bounding box center [477, 154] width 164 height 10
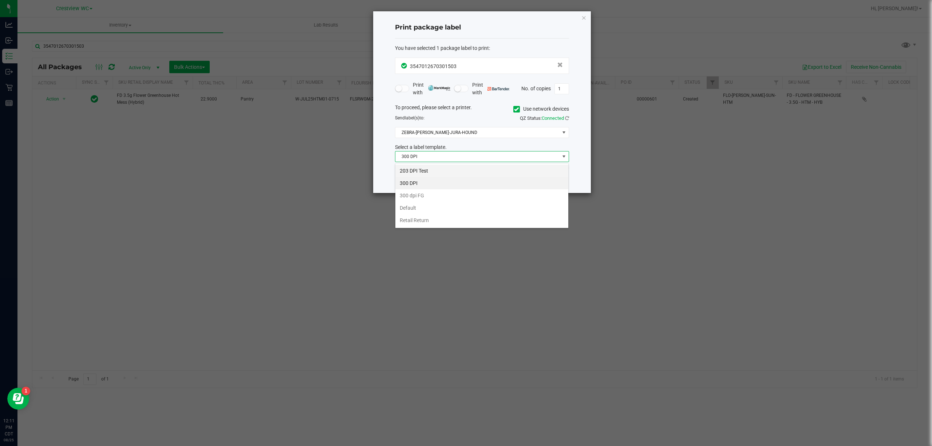
scroll to position [11, 174]
click at [486, 172] on li "203 DPI Test" at bounding box center [481, 171] width 173 height 12
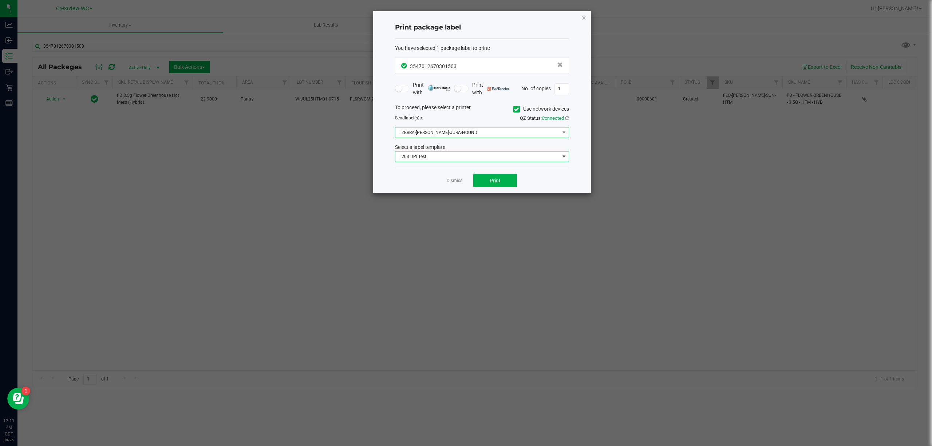
click at [478, 135] on span "ZEBRA-BRUNO-JURA-HOUND" at bounding box center [477, 132] width 164 height 10
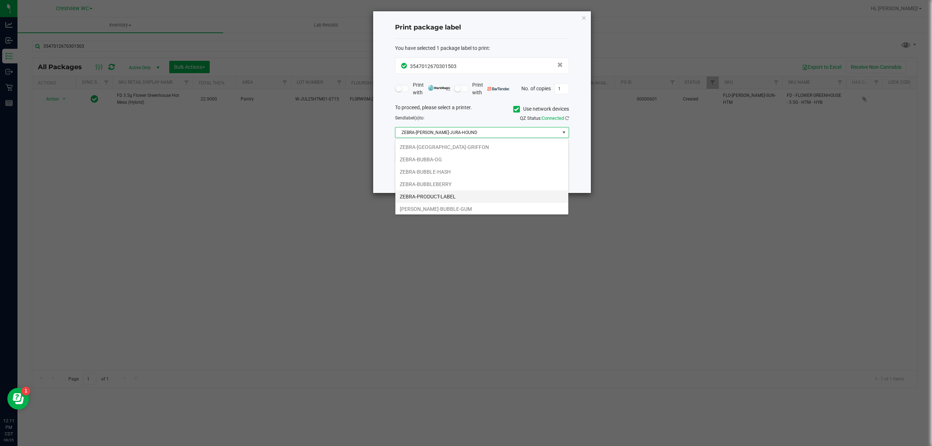
scroll to position [15, 0]
click at [457, 205] on li "ZERBA-BUBBLE-GUM" at bounding box center [481, 207] width 173 height 12
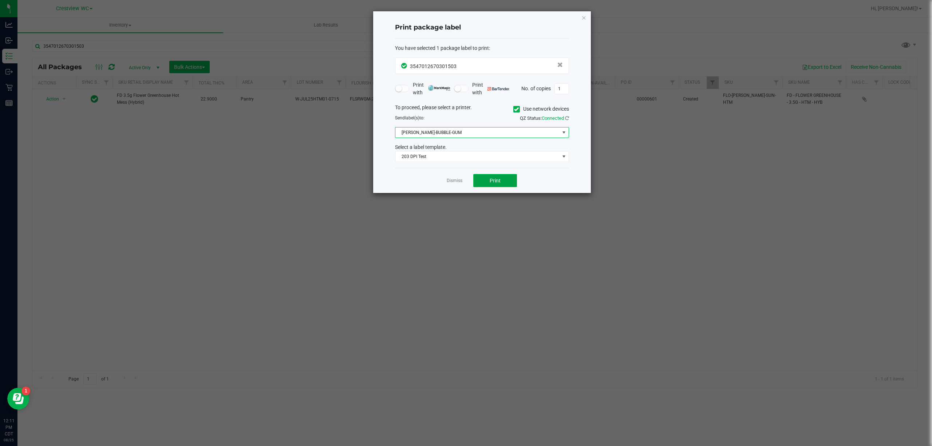
click at [491, 182] on span "Print" at bounding box center [495, 181] width 11 height 6
click at [584, 17] on icon "button" at bounding box center [583, 17] width 5 height 9
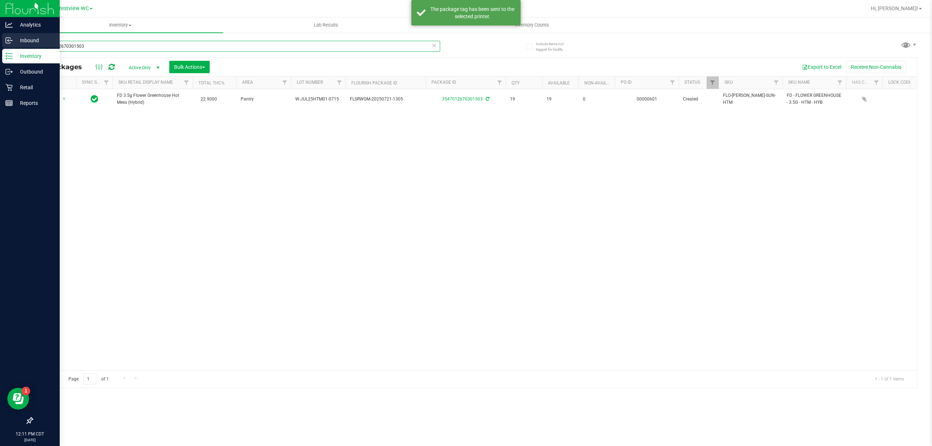
drag, startPoint x: 244, startPoint y: 43, endPoint x: 43, endPoint y: 41, distance: 201.0
click at [11, 44] on div "Analytics Inbound Inventory Outbound Retail Reports 12:11 PM CDT 08/25/2025 08/…" at bounding box center [466, 223] width 932 height 446
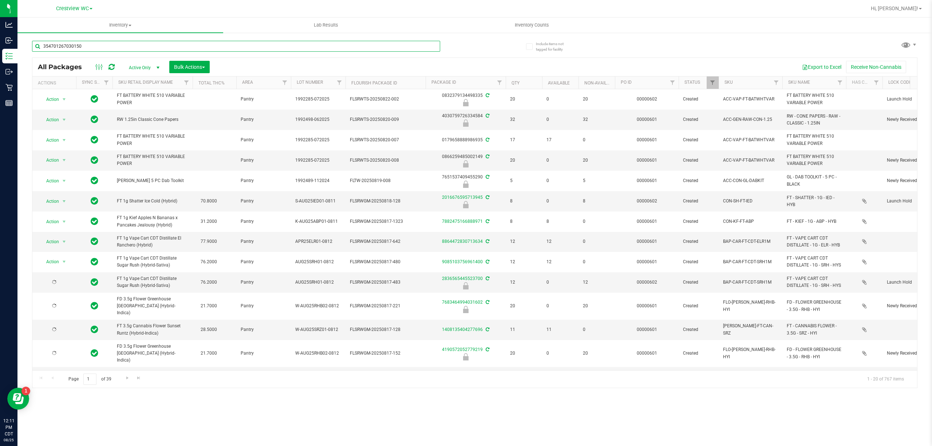
type input "3547012670301503"
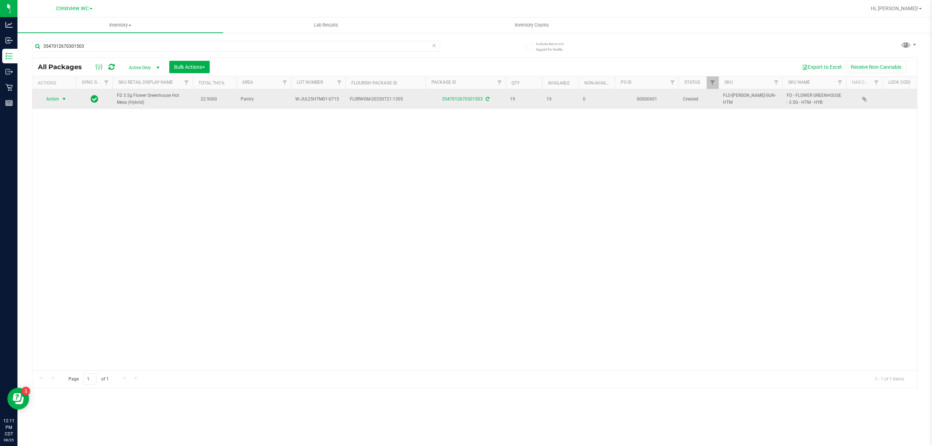
click at [56, 104] on span "Action" at bounding box center [50, 99] width 20 height 10
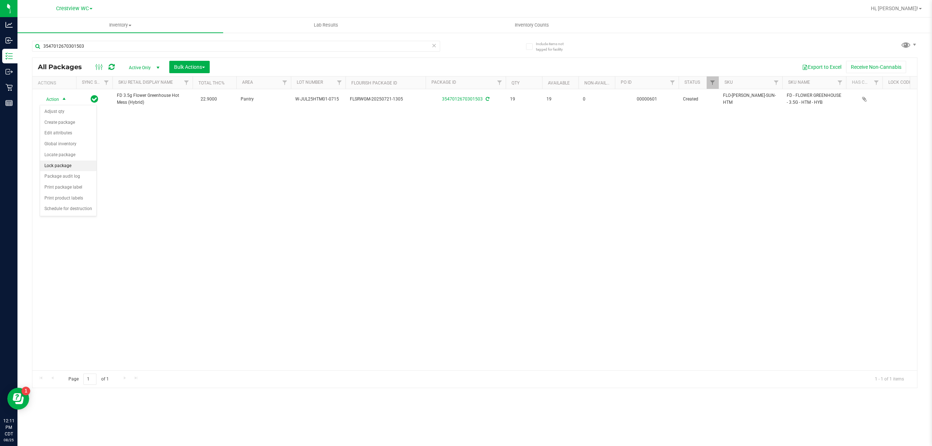
click at [62, 165] on li "Lock package" at bounding box center [68, 166] width 56 height 11
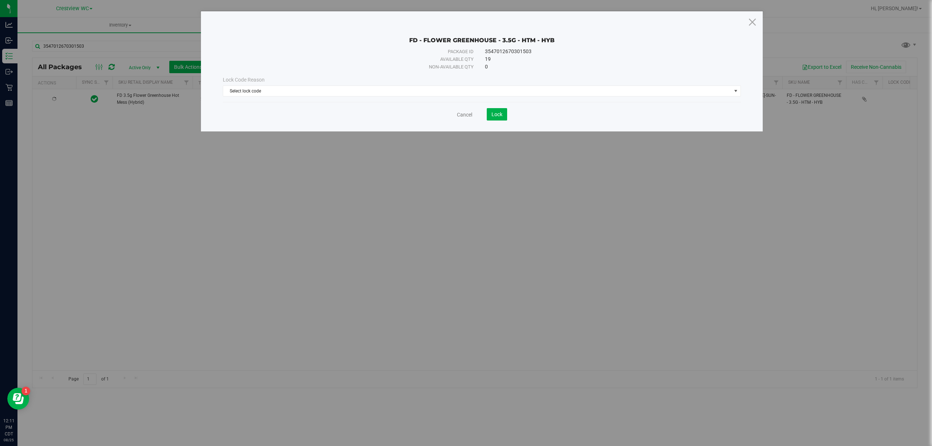
click at [338, 85] on div "Lock Code Reason Select lock code Select lock code Newly Received Administrativ…" at bounding box center [481, 86] width 529 height 20
click at [331, 93] on span "Select lock code" at bounding box center [477, 91] width 508 height 10
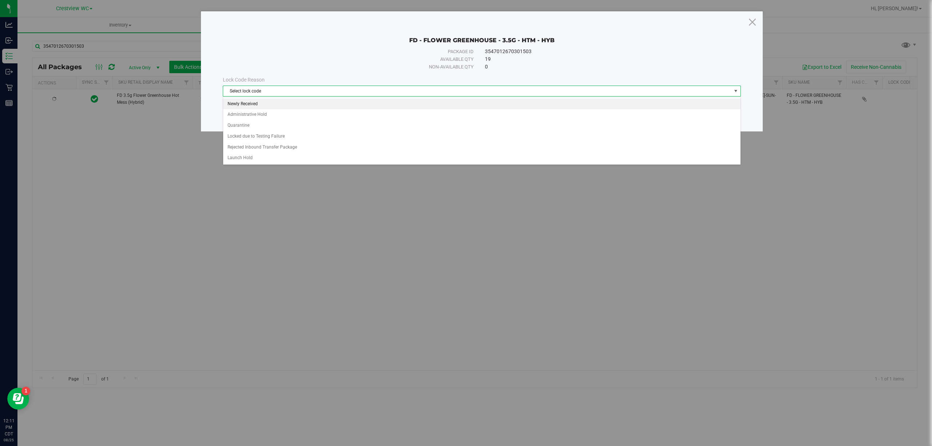
click at [310, 102] on li "Newly Received" at bounding box center [481, 104] width 517 height 11
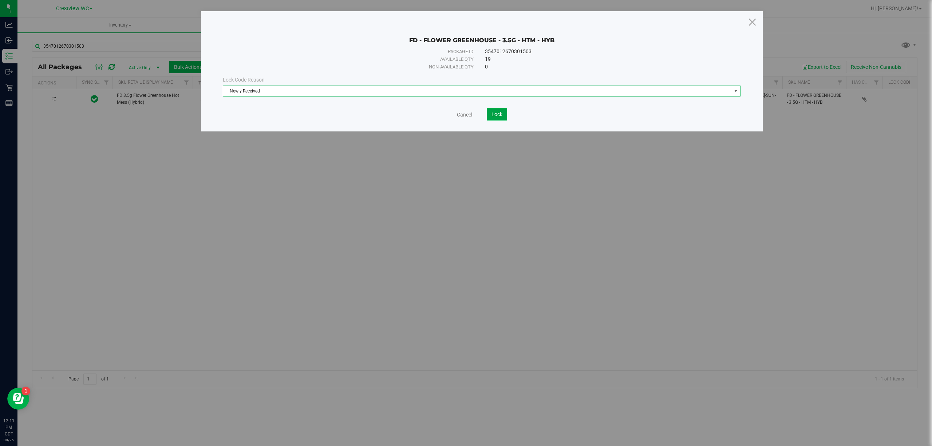
click at [494, 114] on span "Lock" at bounding box center [496, 114] width 11 height 6
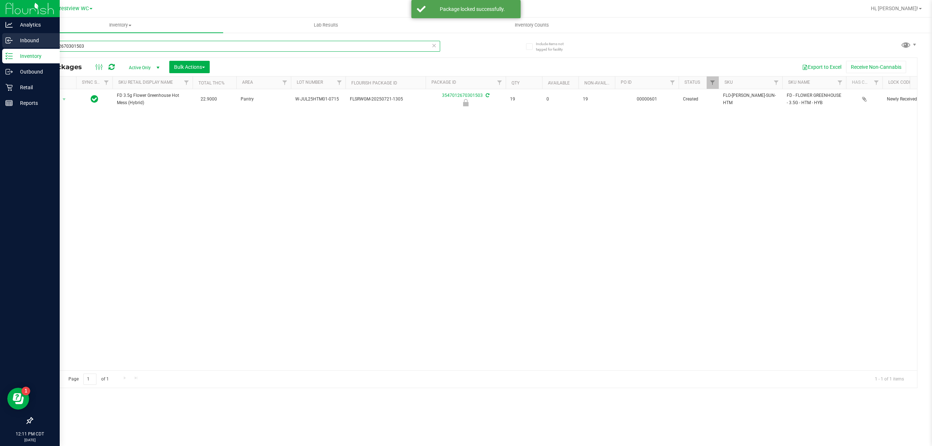
drag, startPoint x: 129, startPoint y: 48, endPoint x: 48, endPoint y: 48, distance: 80.8
click at [19, 48] on div "Analytics Inbound Inventory Outbound Retail Reports 12:11 PM CDT 08/25/2025 08/…" at bounding box center [466, 223] width 932 height 446
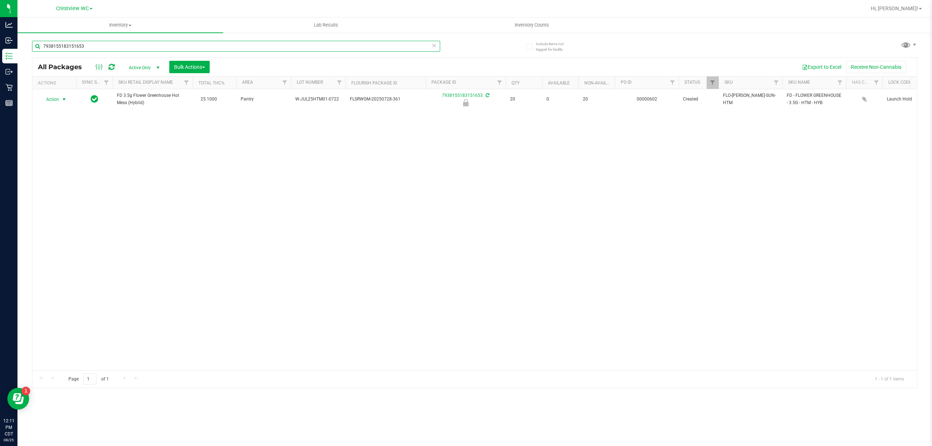
type input "7938155183151653"
click at [59, 100] on span "Action" at bounding box center [50, 99] width 20 height 10
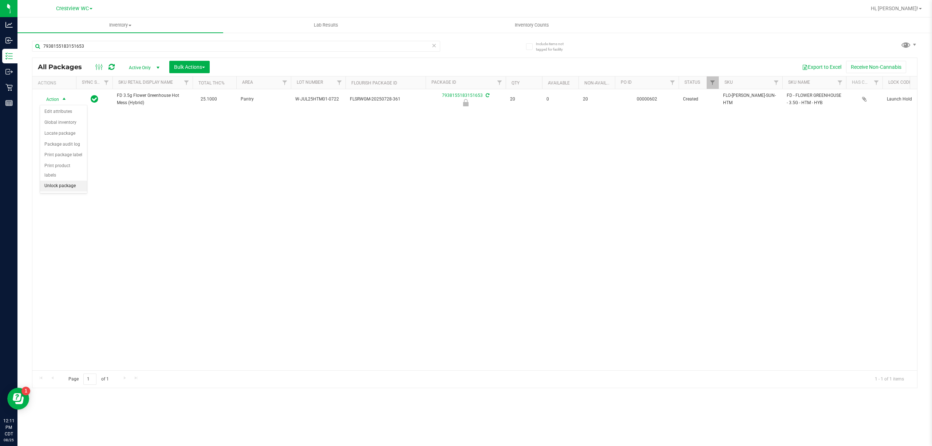
click at [59, 191] on li "Unlock package" at bounding box center [63, 186] width 47 height 11
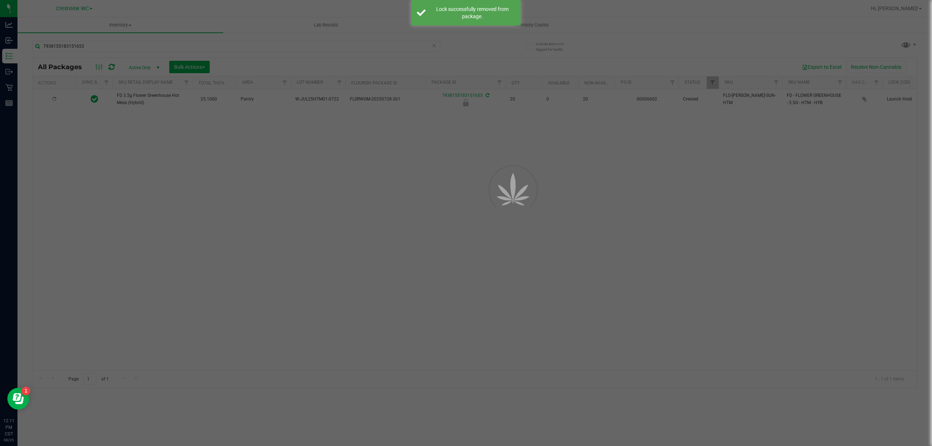
click at [57, 107] on div at bounding box center [466, 223] width 932 height 446
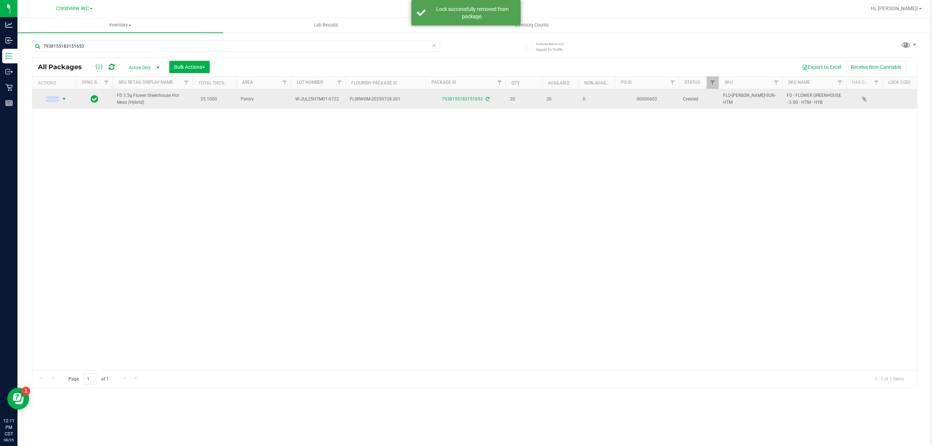
click at [56, 98] on span "Action" at bounding box center [50, 99] width 20 height 10
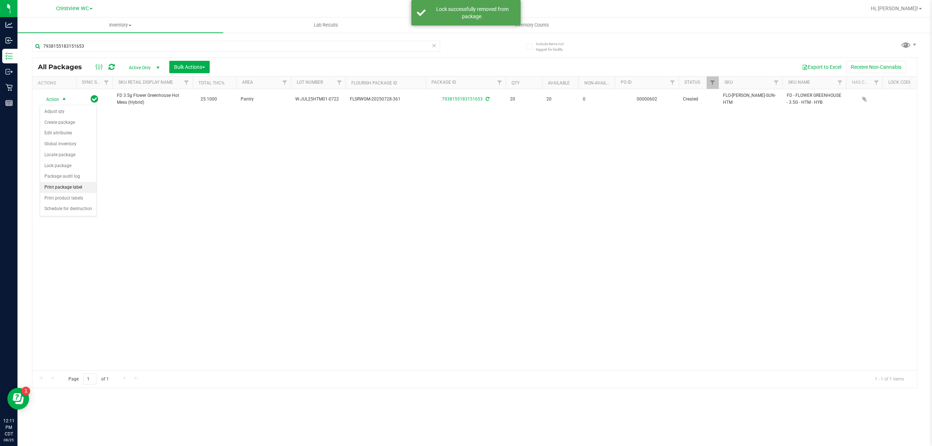
click at [71, 187] on li "Print package label" at bounding box center [68, 187] width 56 height 11
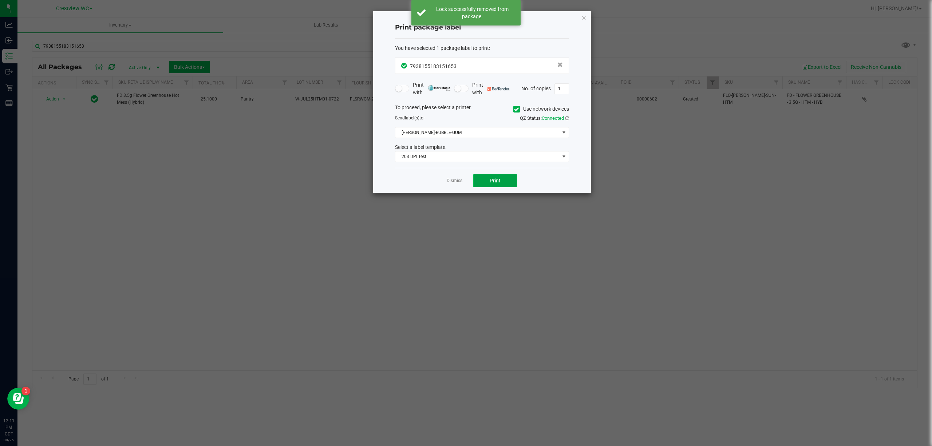
click at [506, 181] on button "Print" at bounding box center [495, 180] width 44 height 13
click at [581, 14] on icon "button" at bounding box center [583, 17] width 5 height 9
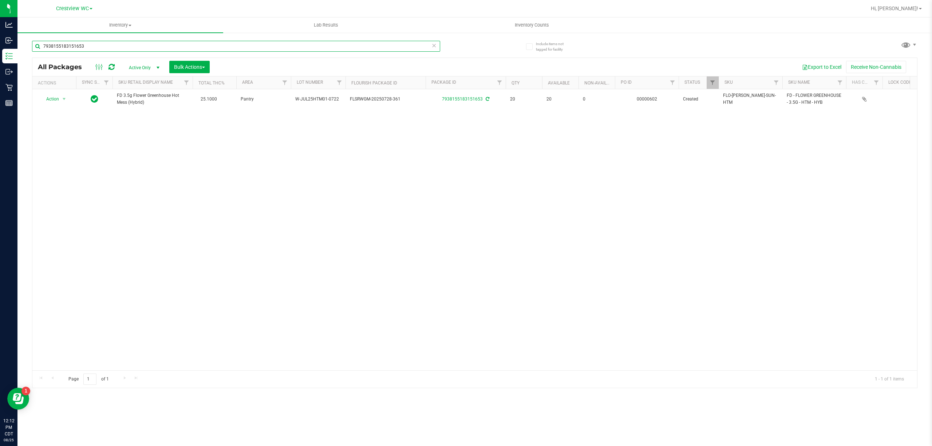
drag, startPoint x: 162, startPoint y: 44, endPoint x: 29, endPoint y: 44, distance: 132.5
click at [29, 44] on div "Include items not tagged for facility 7938155183151653 All Packages Active Only…" at bounding box center [474, 143] width 914 height 222
type input "3547012670301503"
